Goal: Book appointment/travel/reservation

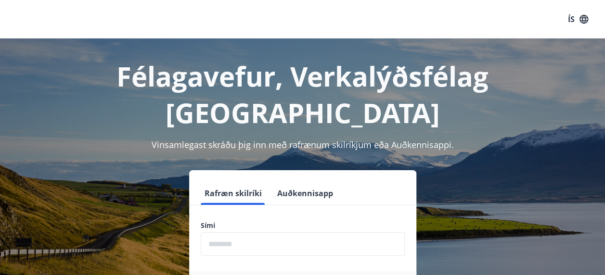
click at [241, 233] on input "phone" at bounding box center [303, 245] width 204 height 24
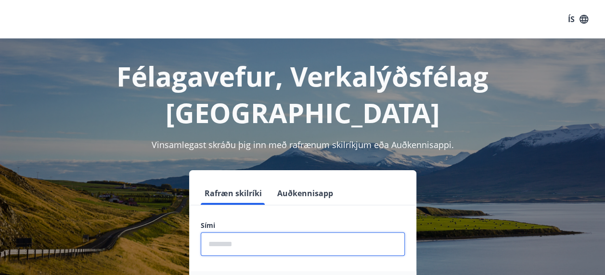
type input "********"
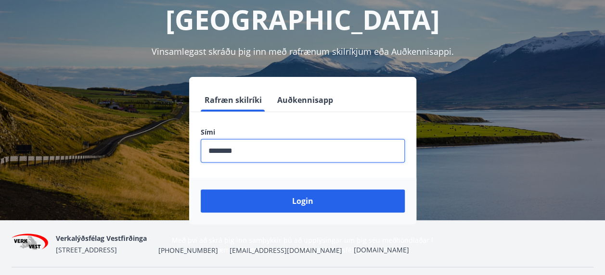
scroll to position [96, 0]
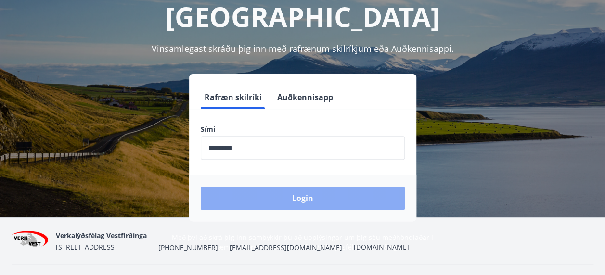
click at [308, 187] on button "Login" at bounding box center [303, 198] width 204 height 23
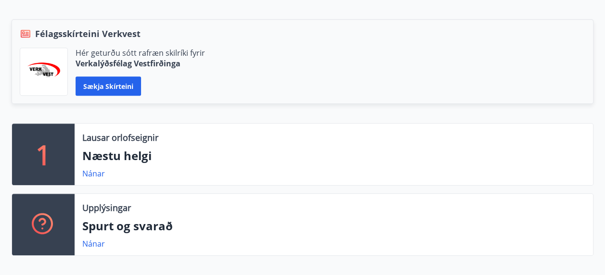
scroll to position [193, 0]
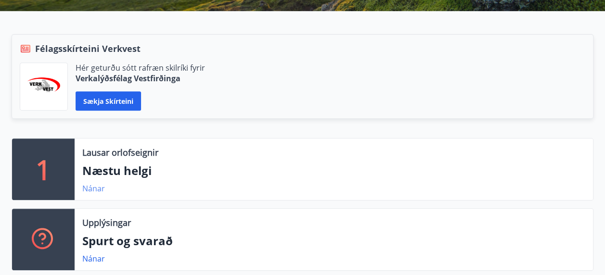
click at [97, 192] on link "Nánar" at bounding box center [93, 188] width 23 height 11
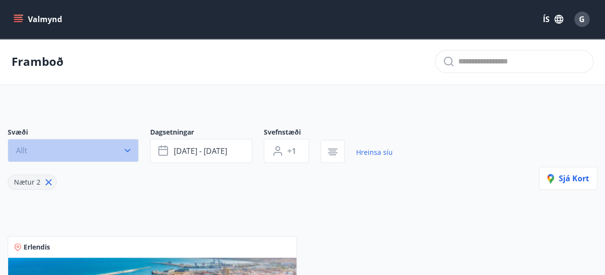
click at [127, 150] on icon "button" at bounding box center [128, 151] width 10 height 10
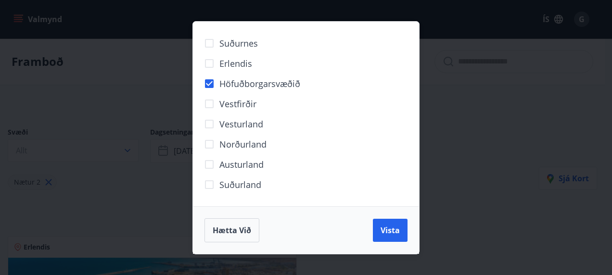
drag, startPoint x: 386, startPoint y: 235, endPoint x: 309, endPoint y: 184, distance: 92.5
click at [386, 234] on span "Vista" at bounding box center [390, 230] width 19 height 11
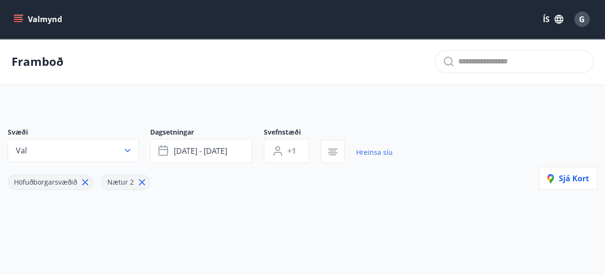
click at [145, 182] on icon at bounding box center [142, 183] width 6 height 6
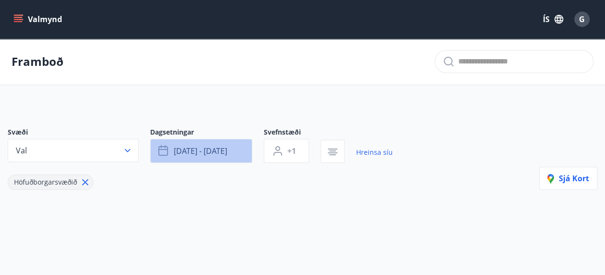
click at [235, 153] on button "[DATE] - [DATE]" at bounding box center [201, 151] width 102 height 24
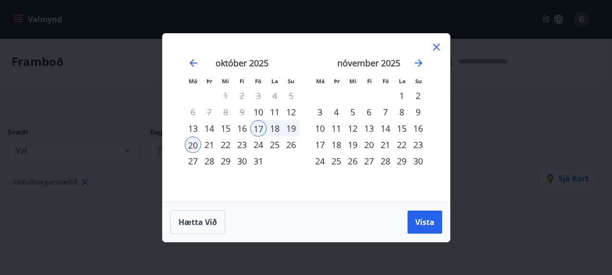
click at [195, 127] on div "13" at bounding box center [193, 128] width 16 height 16
click at [228, 130] on div "15" at bounding box center [226, 128] width 16 height 16
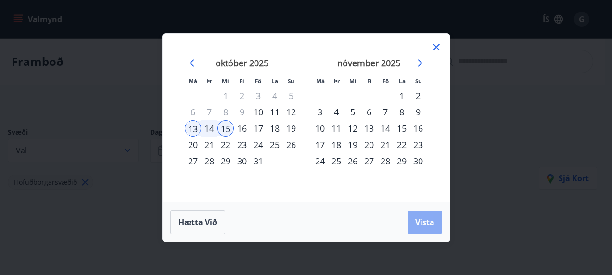
click at [429, 226] on span "Vista" at bounding box center [425, 222] width 19 height 11
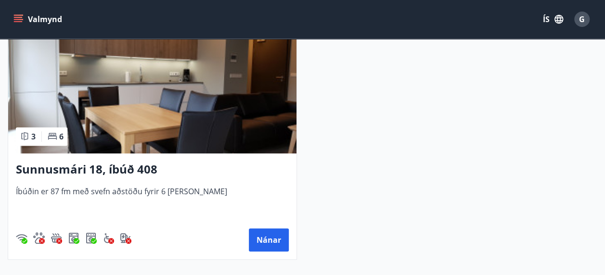
scroll to position [241, 0]
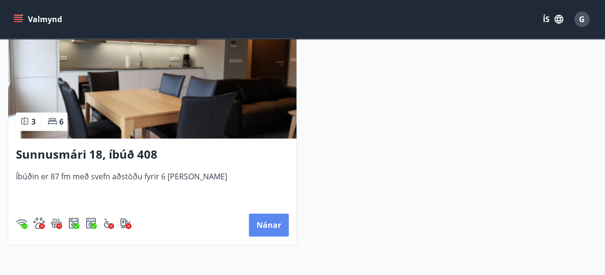
click at [275, 228] on button "Nánar" at bounding box center [269, 225] width 40 height 23
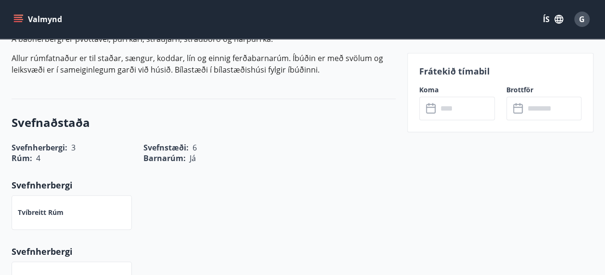
scroll to position [433, 0]
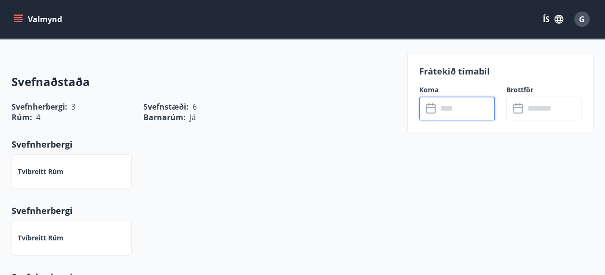
click at [463, 108] on input "text" at bounding box center [466, 109] width 57 height 24
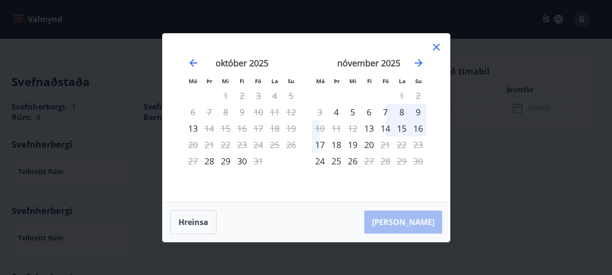
drag, startPoint x: 431, startPoint y: 48, endPoint x: 405, endPoint y: 113, distance: 70.5
click at [431, 48] on icon at bounding box center [437, 47] width 12 height 12
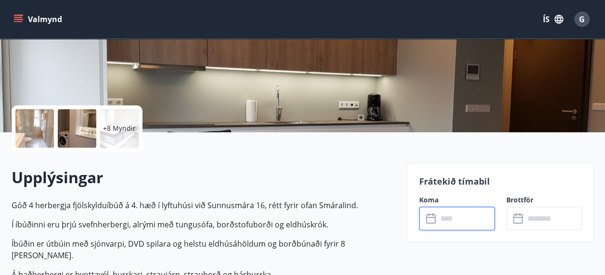
scroll to position [144, 0]
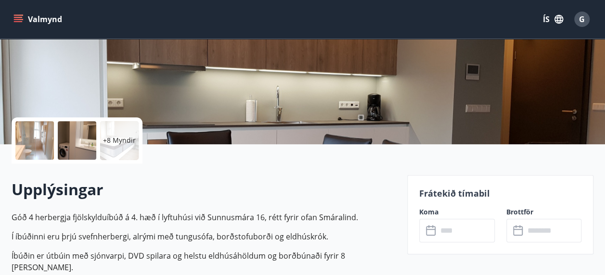
click at [15, 17] on icon "menu" at bounding box center [18, 17] width 9 height 1
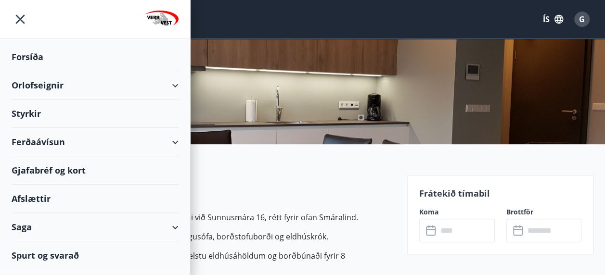
click at [53, 83] on div "Orlofseignir" at bounding box center [95, 85] width 167 height 28
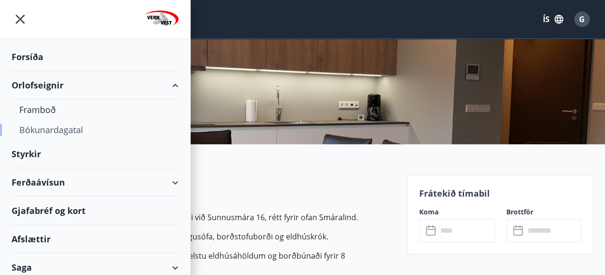
click at [44, 130] on div "Bókunardagatal" at bounding box center [95, 130] width 152 height 20
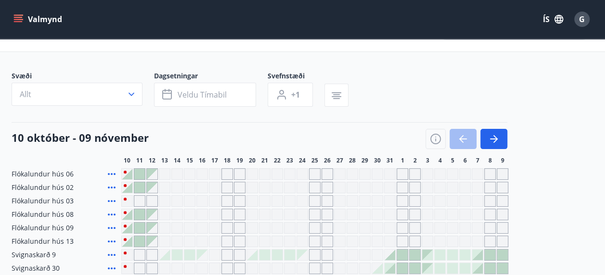
scroll to position [24, 0]
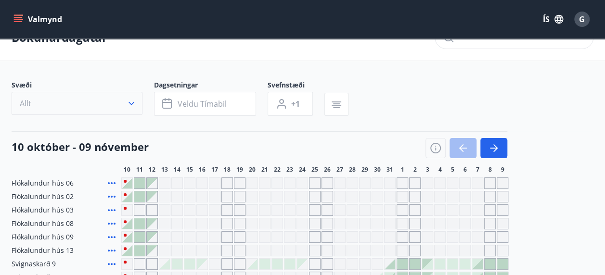
drag, startPoint x: 167, startPoint y: 181, endPoint x: 130, endPoint y: 104, distance: 84.8
click at [167, 180] on div "Gráir dagar eru ekki bókanlegir" at bounding box center [165, 184] width 12 height 12
click at [151, 182] on div "Gráir dagar eru ekki bókanlegir" at bounding box center [152, 183] width 11 height 11
click at [133, 182] on div at bounding box center [314, 184] width 387 height 12
click at [127, 183] on div at bounding box center [127, 183] width 11 height 11
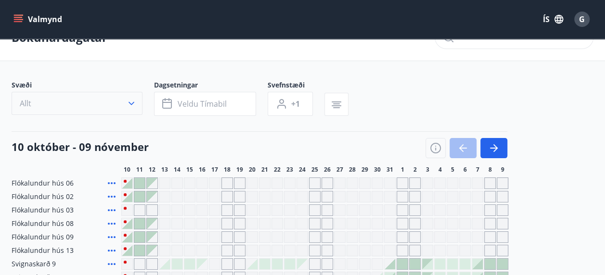
click at [130, 104] on icon "button" at bounding box center [132, 104] width 10 height 10
click at [67, 104] on div "Suðurnes Erlendis Höfuðborgarsvæðið [GEOGRAPHIC_DATA] [GEOGRAPHIC_DATA] [GEOGRA…" at bounding box center [302, 137] width 605 height 275
click at [335, 102] on div "Vestfirðir" at bounding box center [302, 104] width 203 height 20
click at [253, 110] on span "Vestfirðir" at bounding box center [234, 104] width 37 height 13
click at [305, 155] on div "Norðurland" at bounding box center [302, 144] width 203 height 20
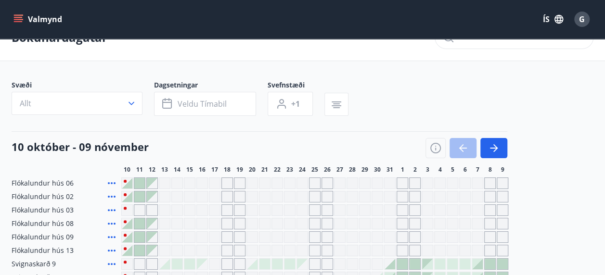
click at [285, 150] on div "Norðurland" at bounding box center [302, 144] width 203 height 20
click at [275, 149] on div "Norðurland" at bounding box center [302, 144] width 203 height 20
click at [130, 88] on div "Suðurnes Erlendis Höfuðborgarsvæðið [GEOGRAPHIC_DATA] [GEOGRAPHIC_DATA] [GEOGRA…" at bounding box center [302, 137] width 605 height 275
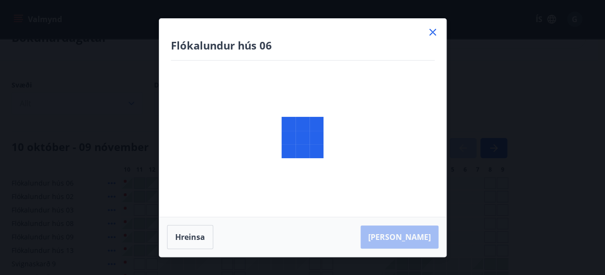
scroll to position [361, 0]
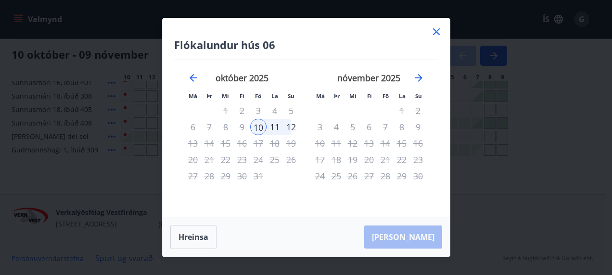
drag, startPoint x: 435, startPoint y: 35, endPoint x: 437, endPoint y: 28, distance: 7.2
click at [435, 34] on icon at bounding box center [437, 32] width 12 height 12
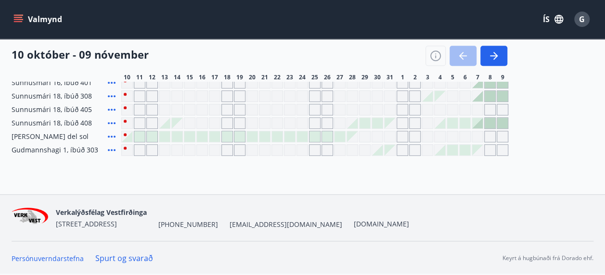
scroll to position [313, 0]
click at [163, 129] on div at bounding box center [164, 123] width 11 height 11
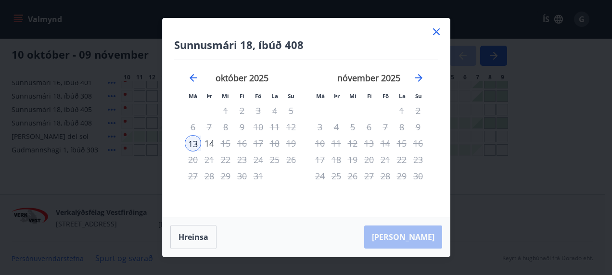
click at [436, 36] on icon at bounding box center [437, 32] width 12 height 12
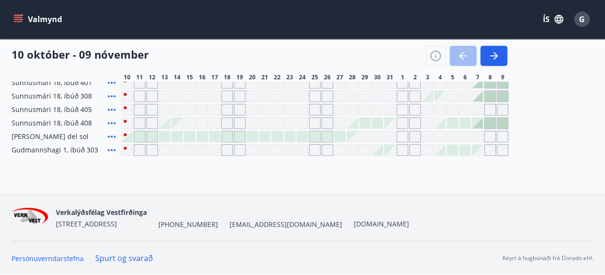
click at [164, 89] on div "Gráir dagar eru ekki bókanlegir" at bounding box center [165, 83] width 12 height 12
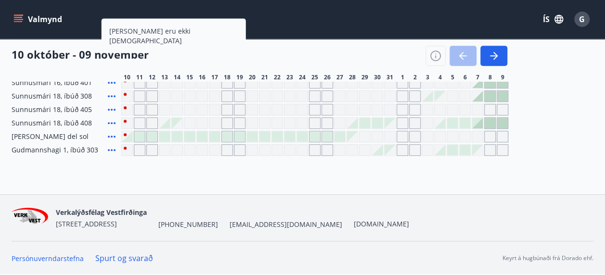
click at [91, 88] on span "Sunnusmári 16, íbúð 401" at bounding box center [52, 83] width 80 height 10
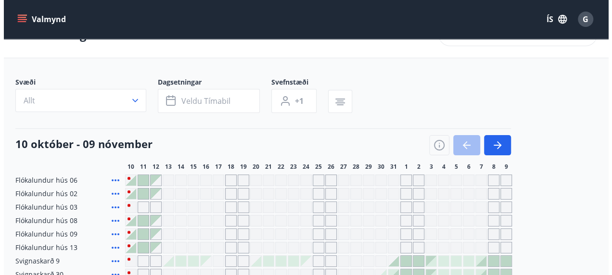
scroll to position [0, 0]
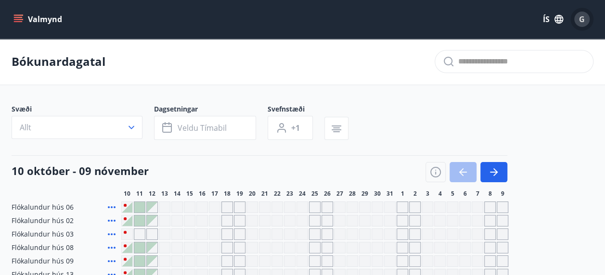
click at [585, 19] on div "G" at bounding box center [581, 19] width 15 height 15
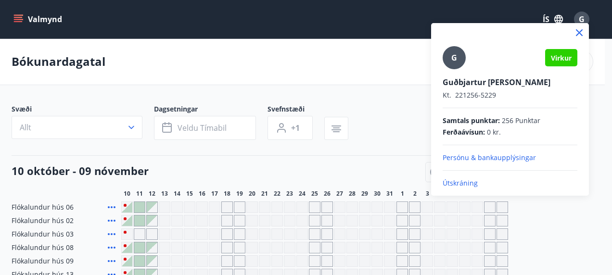
click at [471, 183] on p "Útskráning" at bounding box center [510, 184] width 135 height 10
